Goal: Task Accomplishment & Management: Manage account settings

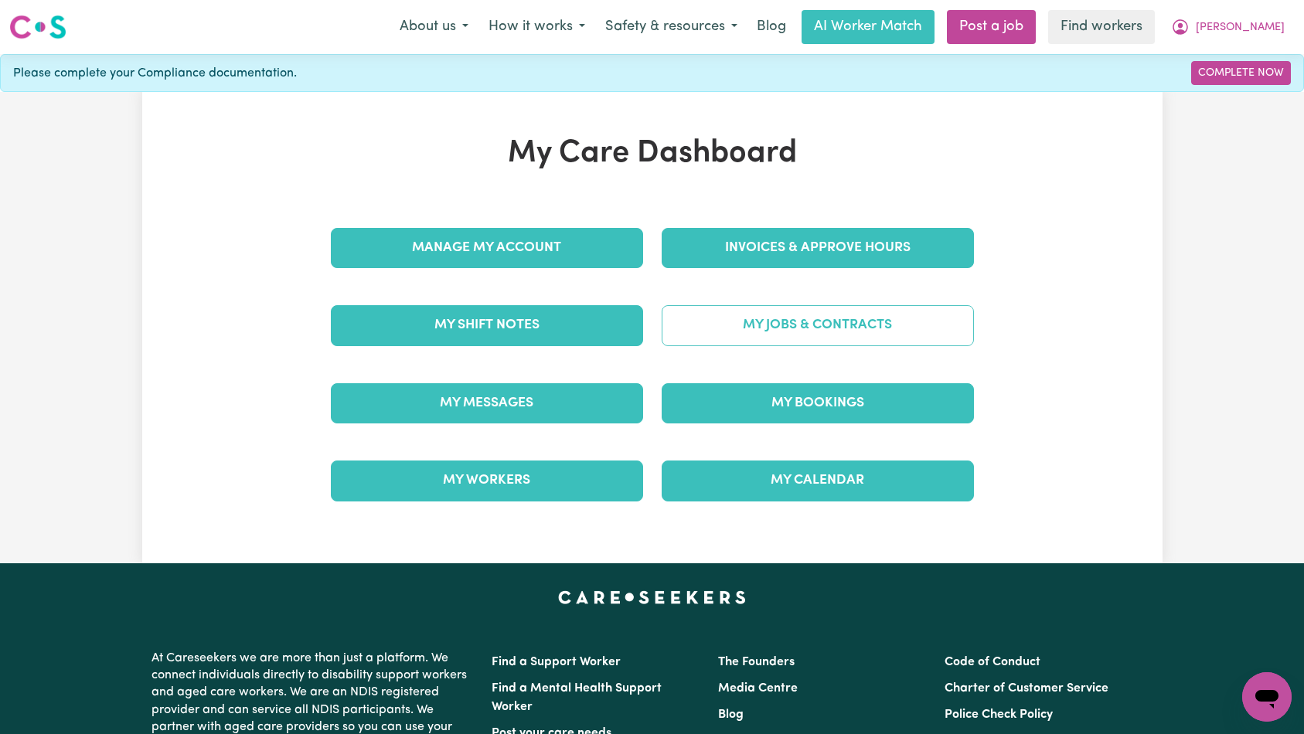
click at [766, 338] on link "My Jobs & Contracts" at bounding box center [818, 325] width 312 height 40
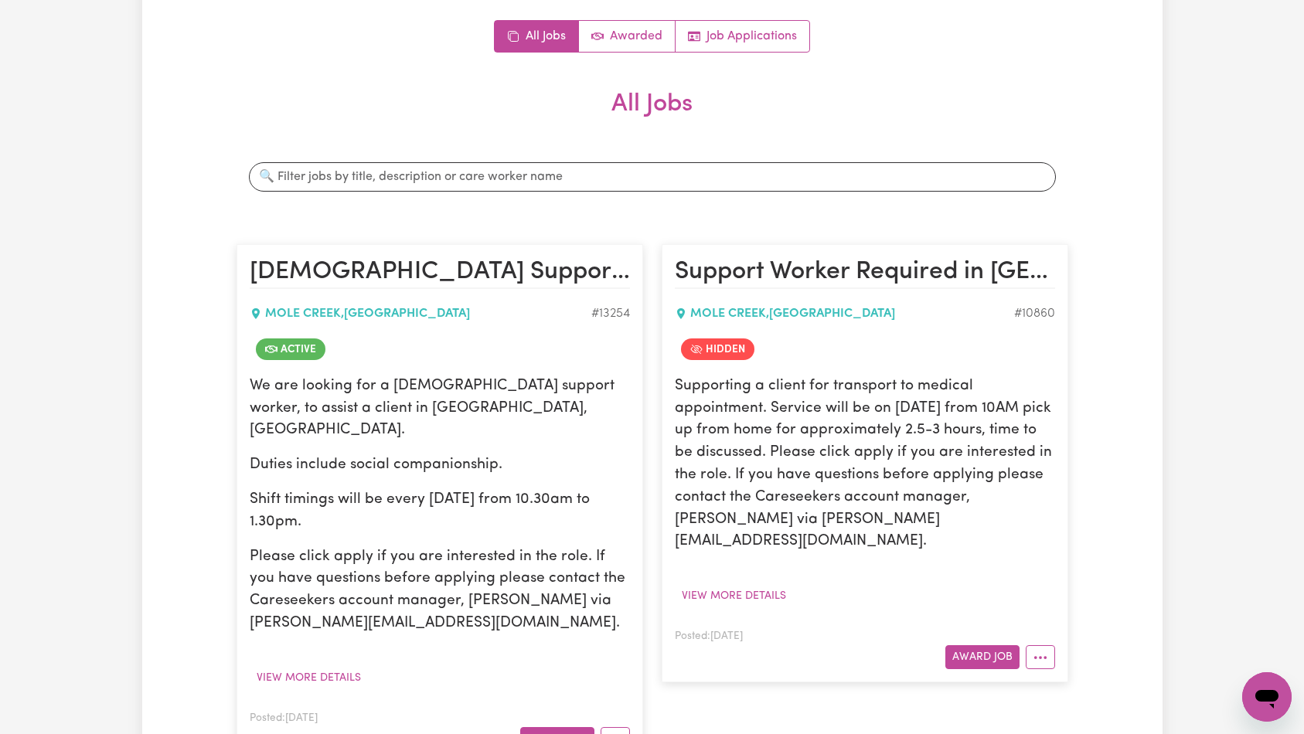
scroll to position [231, 0]
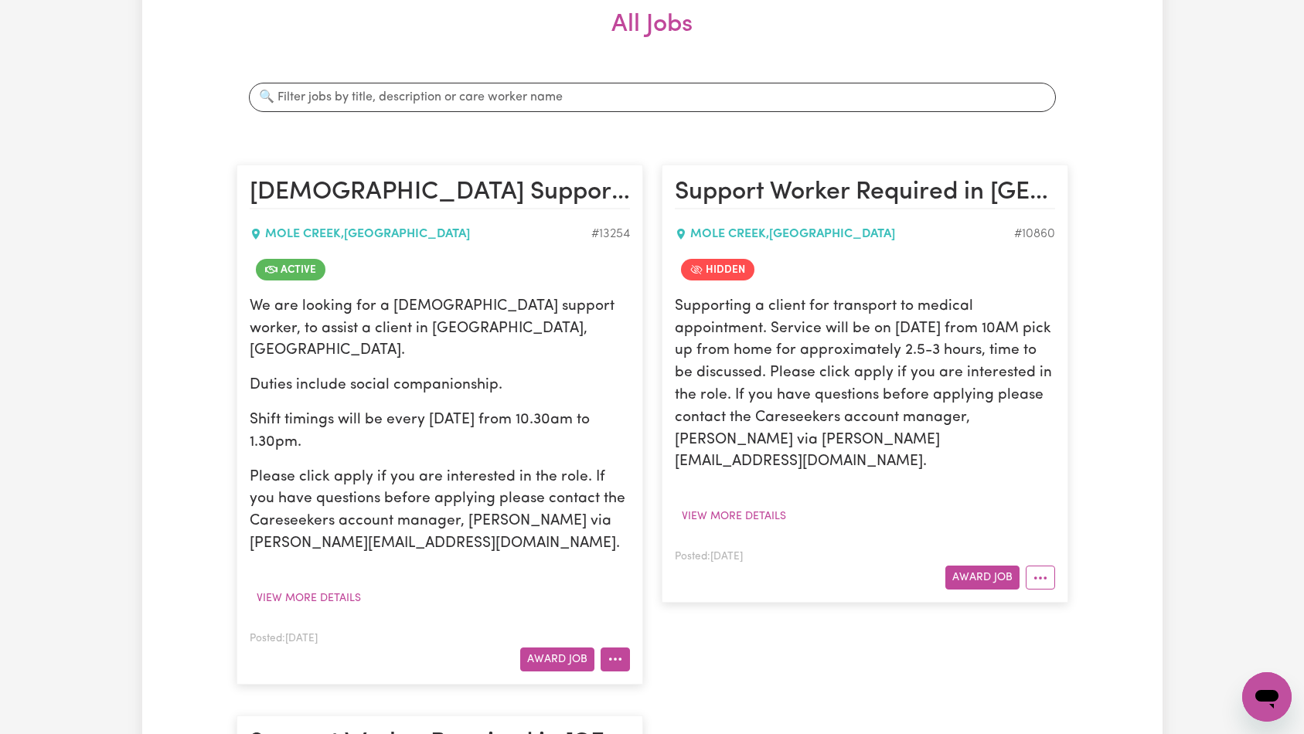
click at [615, 652] on icon "More options" at bounding box center [615, 659] width 15 height 15
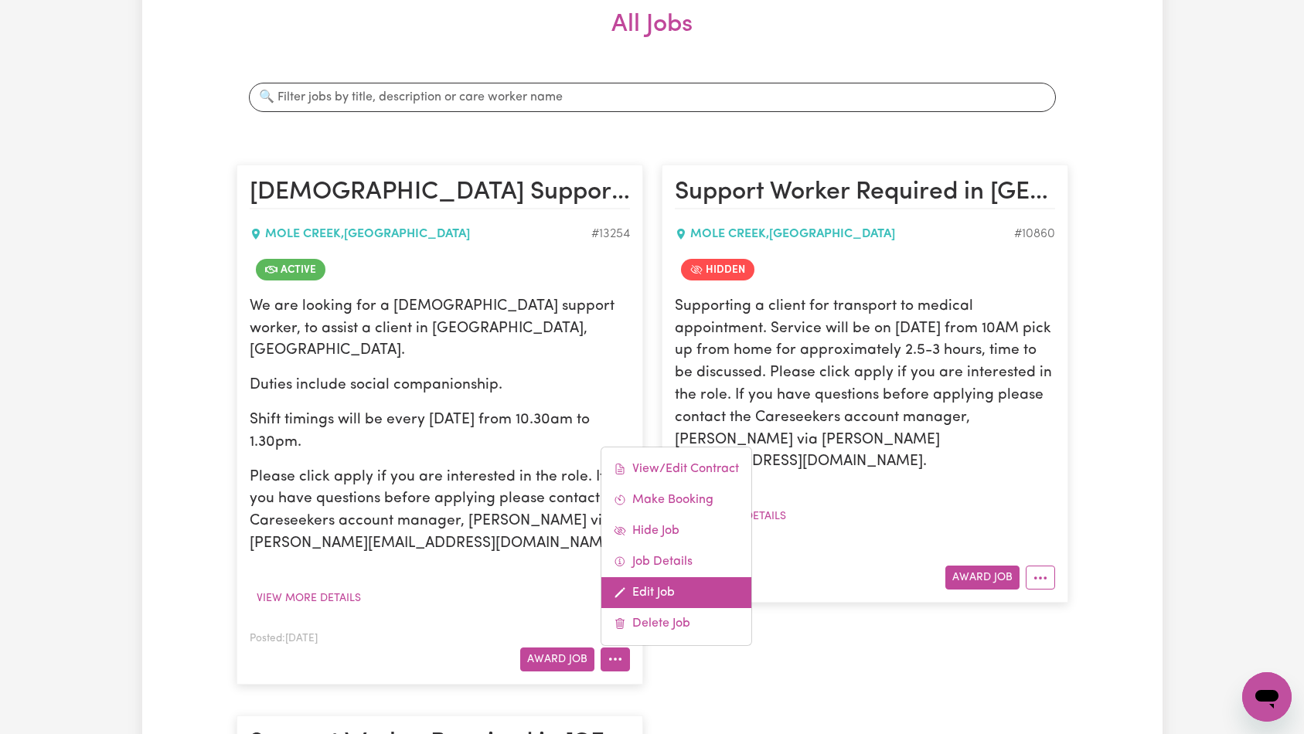
click at [675, 577] on link "Edit Job" at bounding box center [676, 592] width 150 height 31
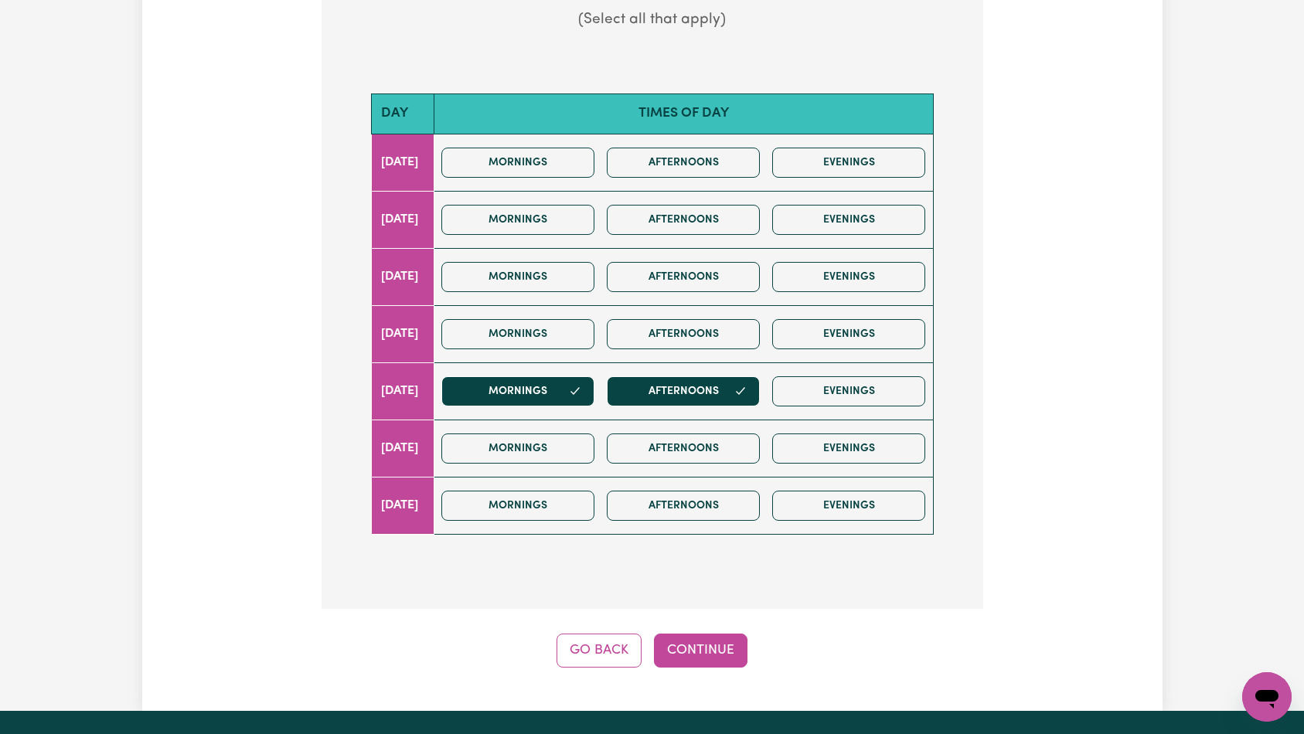
click at [720, 638] on div "Update Job Post [DEMOGRAPHIC_DATA] Support Worker Needed Every [DATE] - [GEOGRA…" at bounding box center [652, 162] width 1020 height 1098
click at [724, 634] on button "Continue" at bounding box center [701, 651] width 94 height 34
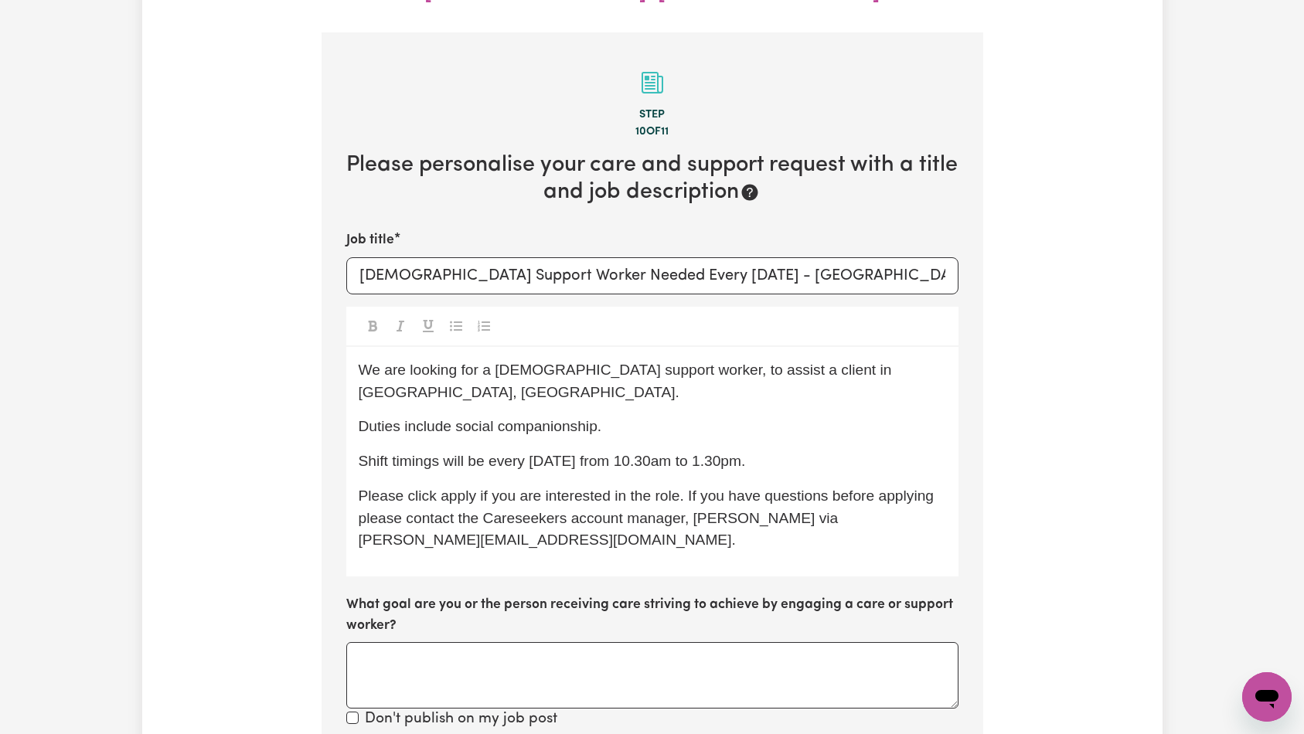
scroll to position [417, 0]
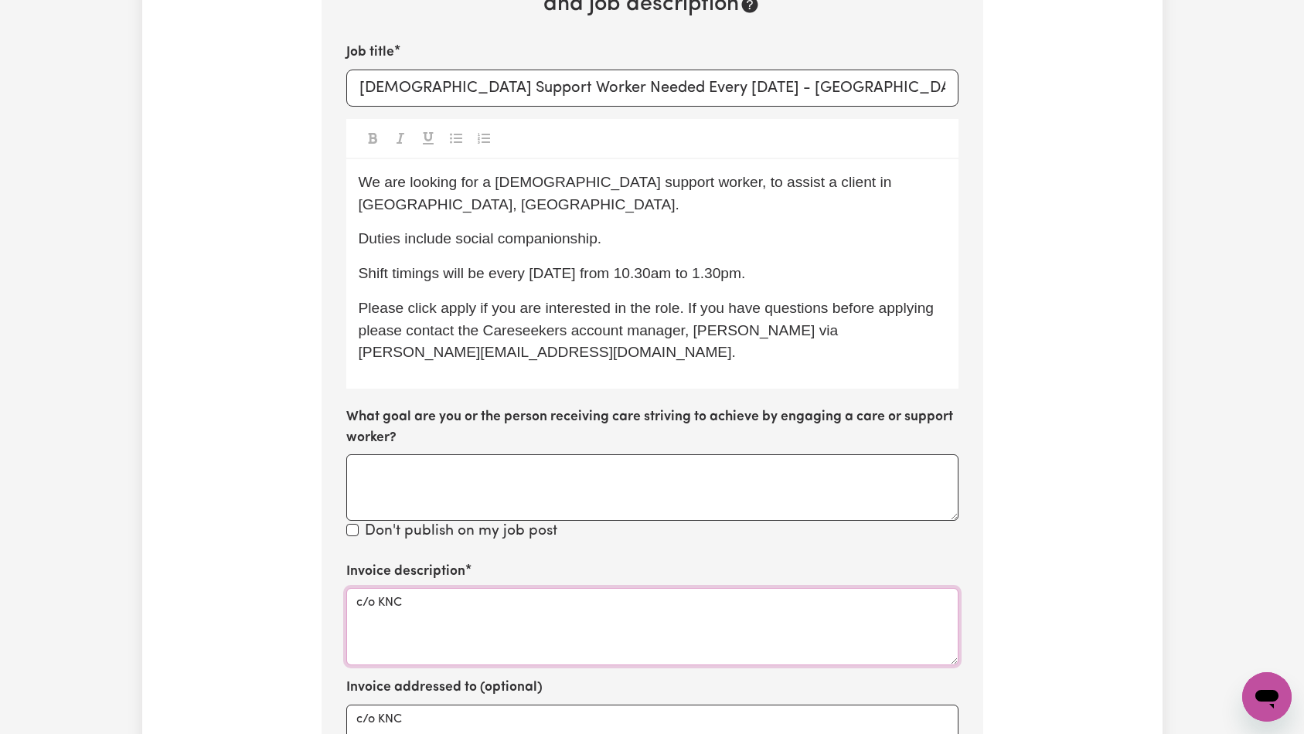
click at [578, 588] on textarea "c/o KNC" at bounding box center [652, 626] width 612 height 77
paste textarea "Domestic support and Social Support"
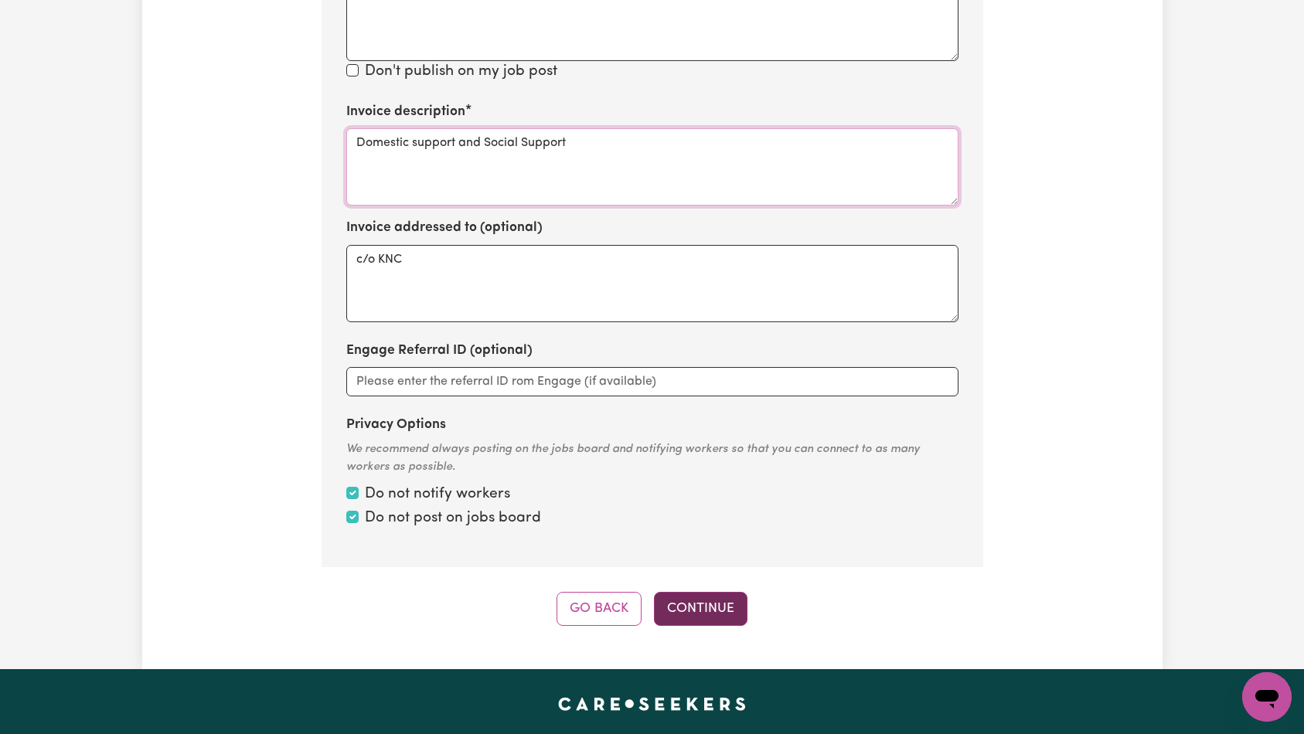
type textarea "Domestic support and Social Support"
click at [696, 592] on button "Continue" at bounding box center [701, 609] width 94 height 34
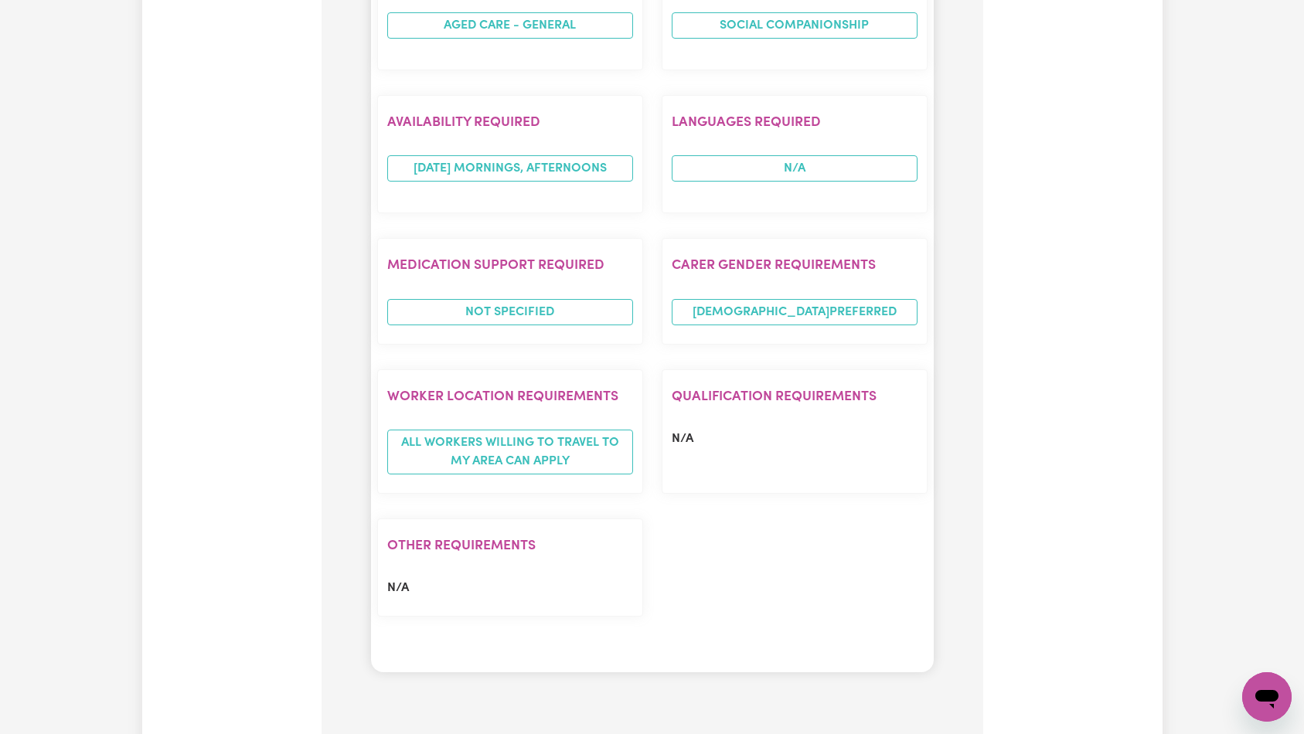
scroll to position [1664, 0]
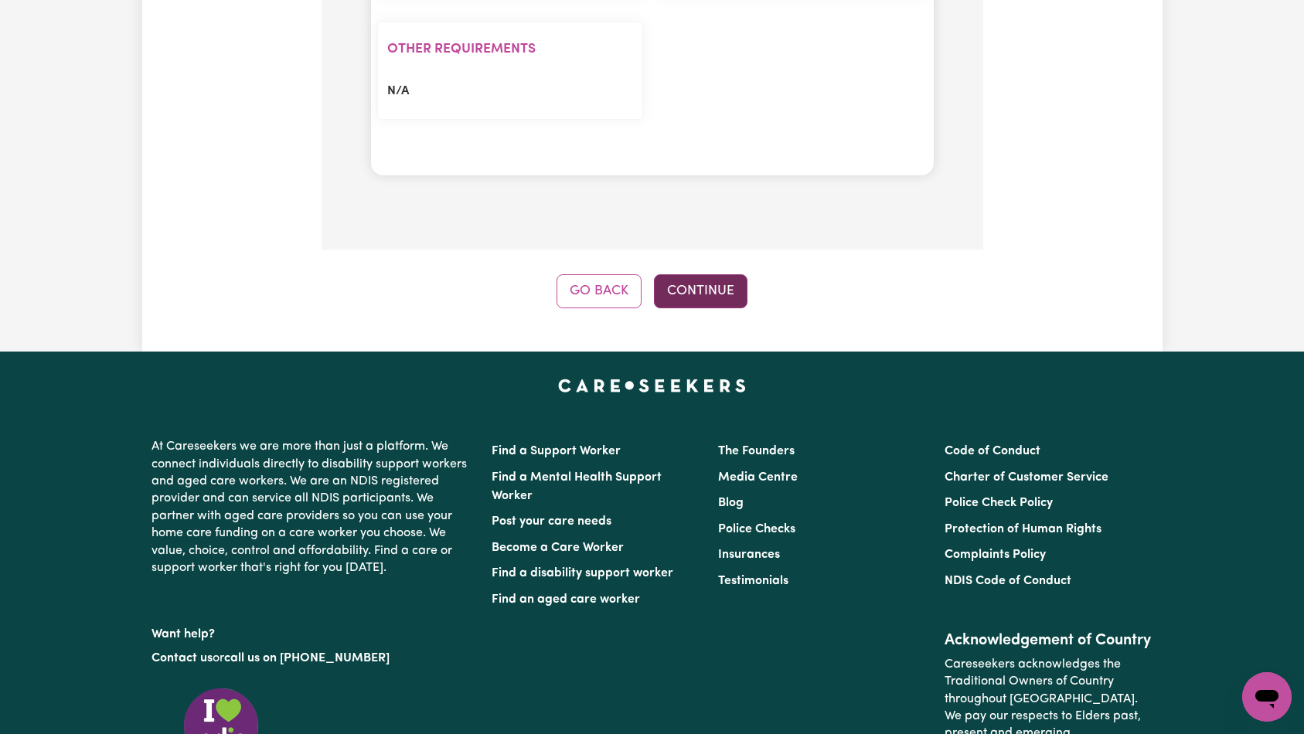
click at [713, 274] on button "Continue" at bounding box center [701, 291] width 94 height 34
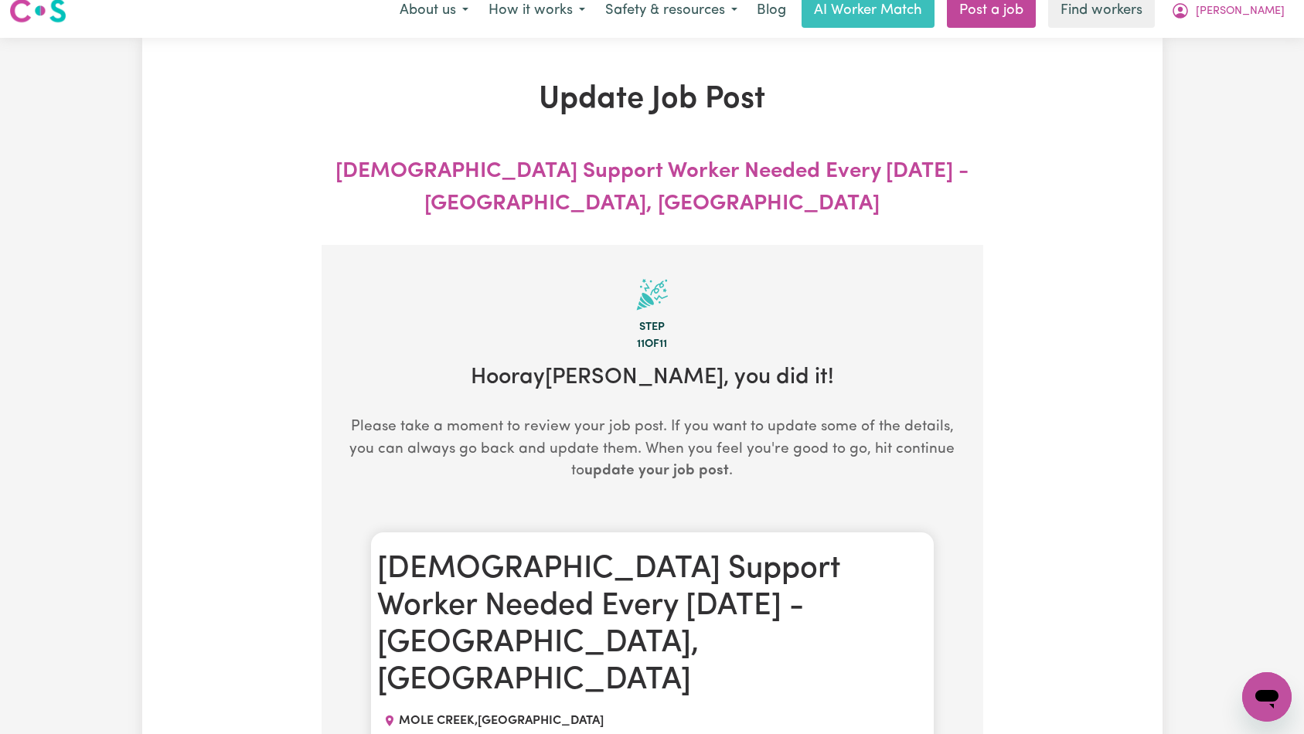
scroll to position [0, 0]
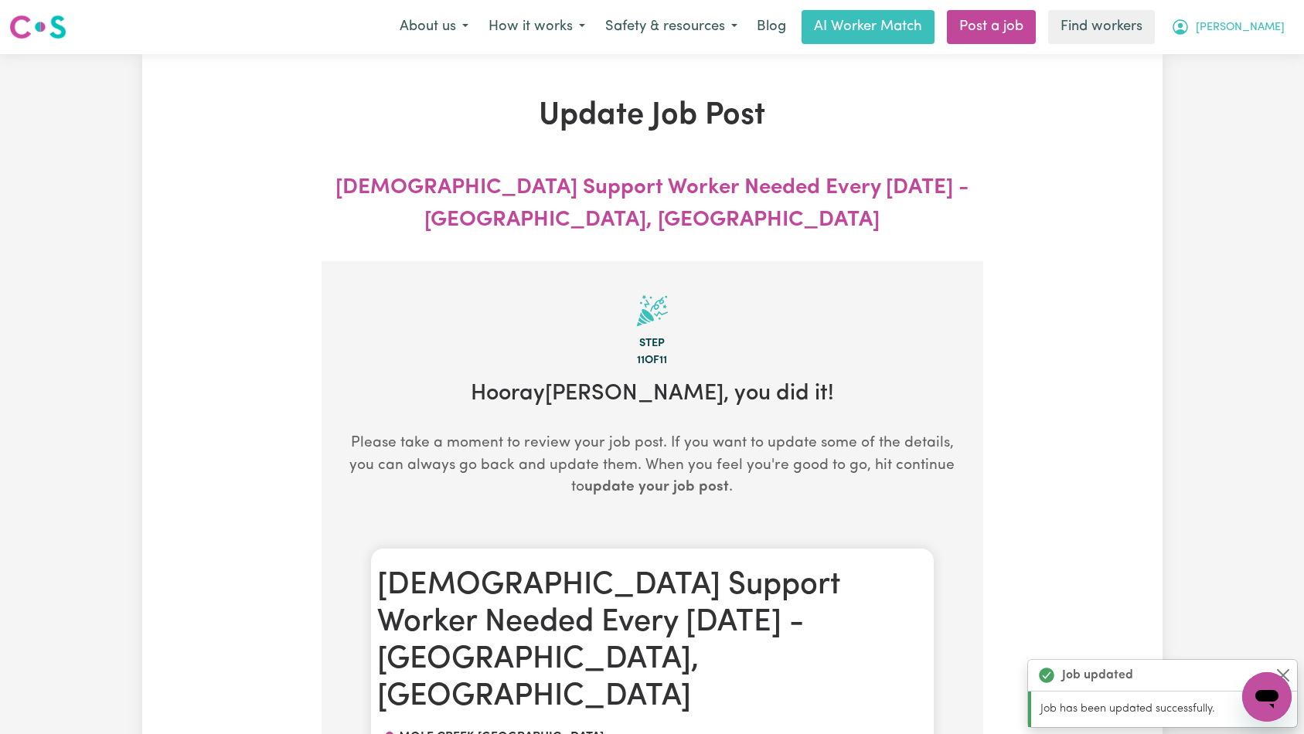
drag, startPoint x: 1243, startPoint y: 20, endPoint x: 1245, endPoint y: 32, distance: 12.5
click at [1243, 20] on span "[PERSON_NAME]" at bounding box center [1240, 27] width 89 height 17
click at [1246, 91] on link "Logout" at bounding box center [1233, 88] width 122 height 29
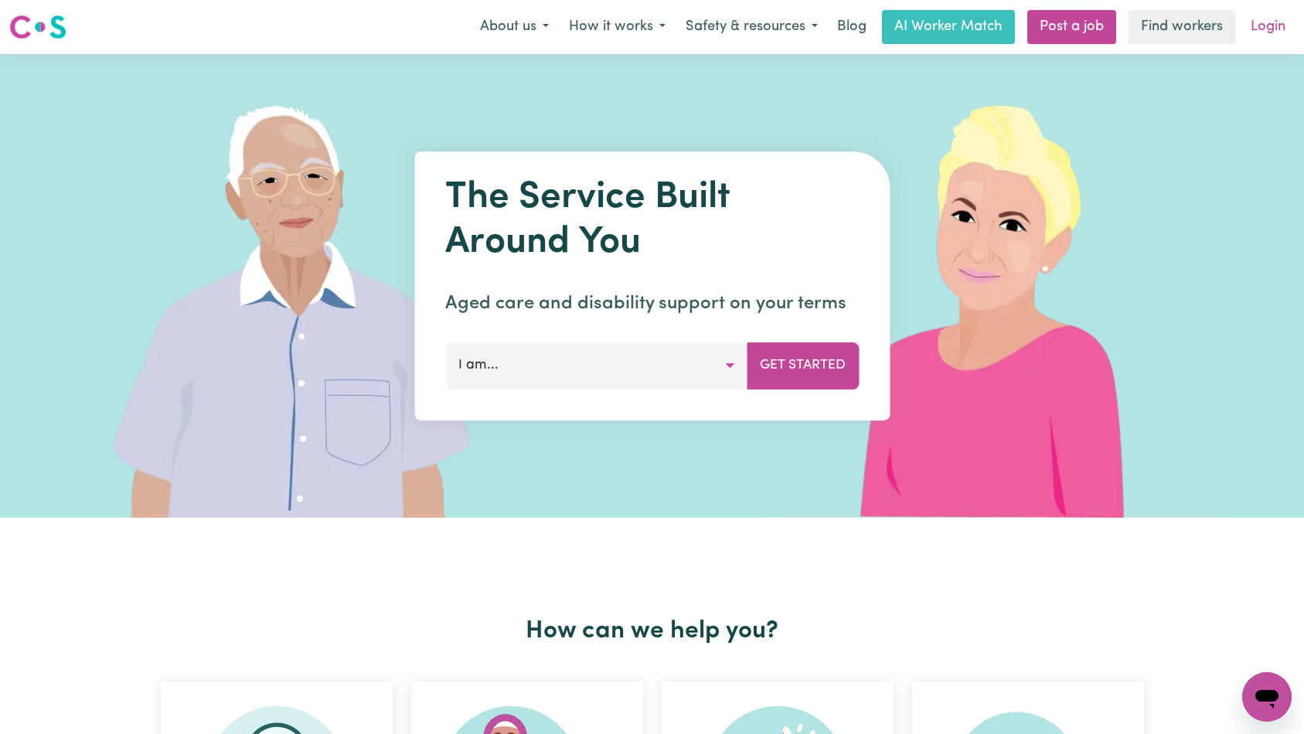
click at [1269, 26] on link "Login" at bounding box center [1267, 27] width 53 height 34
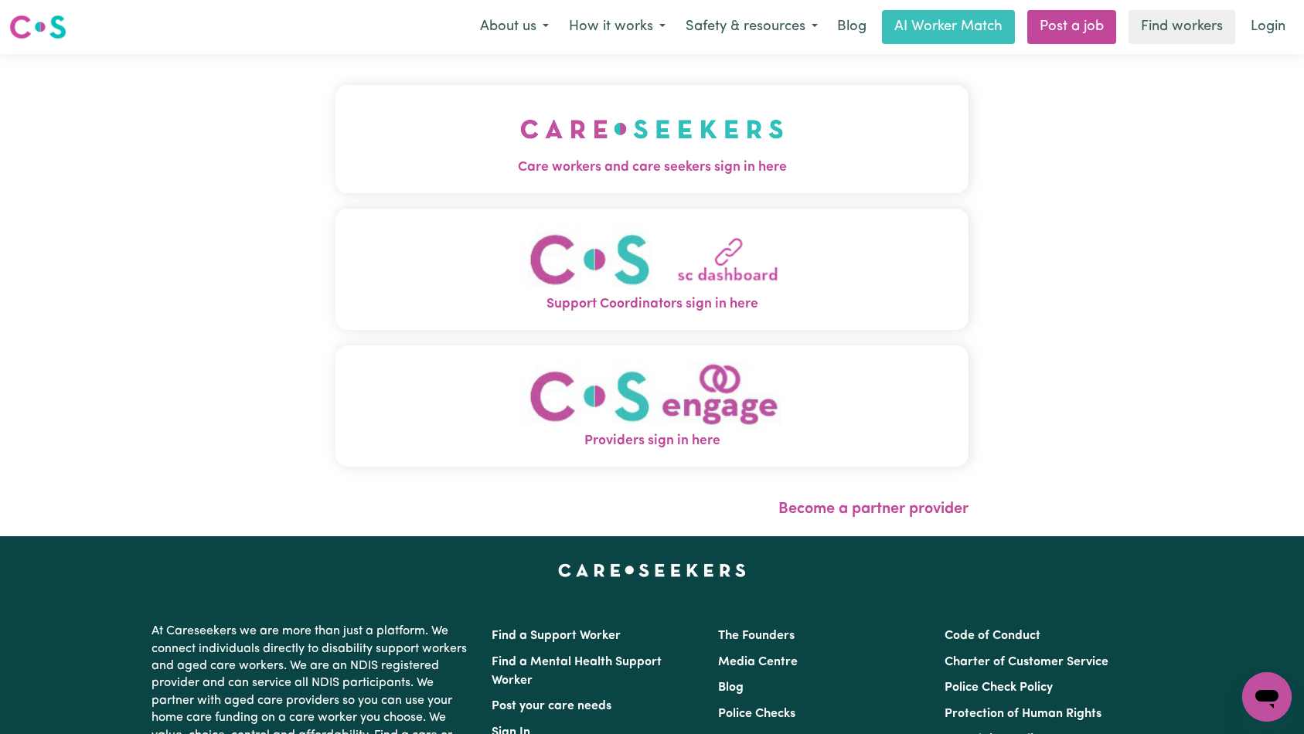
click at [520, 132] on img "Care workers and care seekers sign in here" at bounding box center [652, 128] width 264 height 57
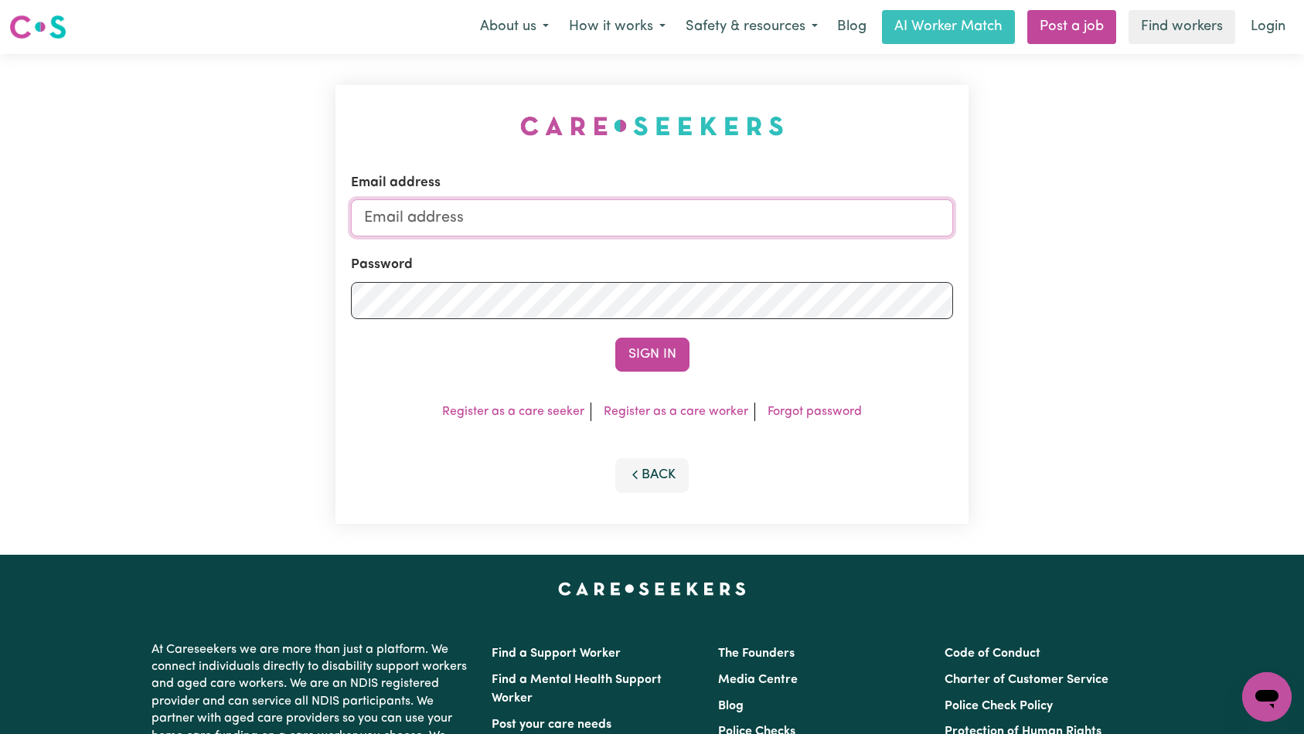
click at [662, 225] on input "Email address" at bounding box center [652, 217] width 603 height 37
type input "[EMAIL_ADDRESS][DOMAIN_NAME]"
click at [650, 347] on button "Sign In" at bounding box center [652, 355] width 74 height 34
